Goal: Task Accomplishment & Management: Use online tool/utility

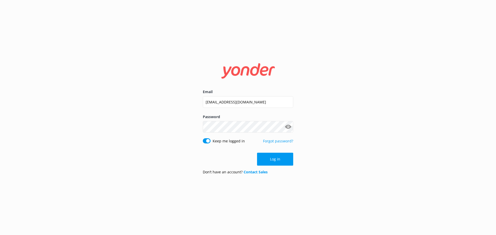
click at [269, 159] on button "Log in" at bounding box center [275, 159] width 36 height 13
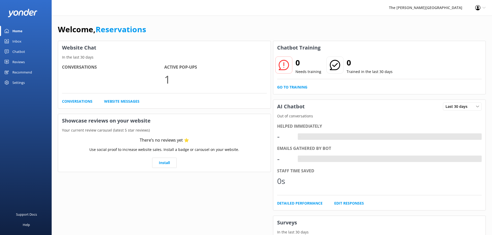
click at [6, 50] on icon at bounding box center [7, 52] width 4 height 4
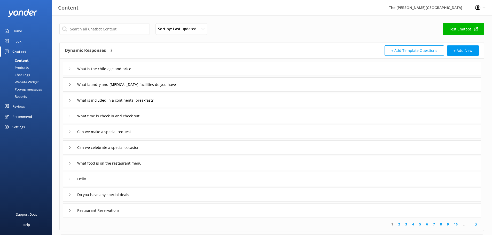
click at [26, 41] on link "Inbox" at bounding box center [26, 41] width 52 height 10
